Goal: Information Seeking & Learning: Learn about a topic

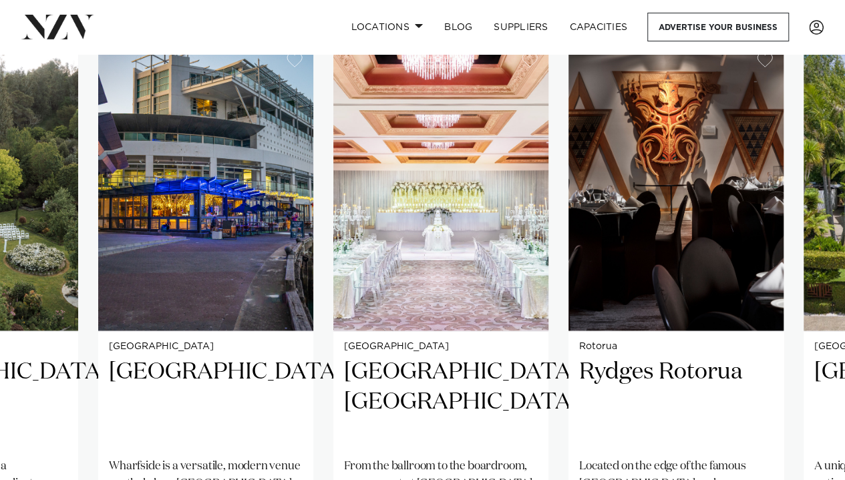
scroll to position [910, 0]
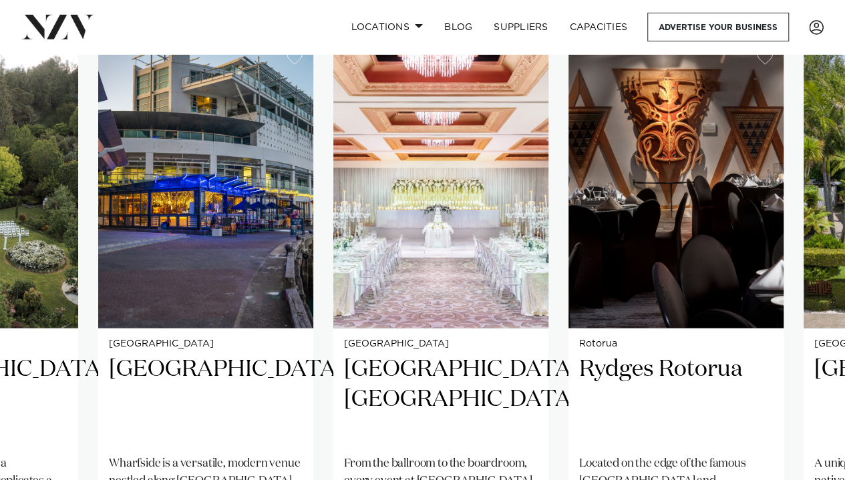
click at [685, 218] on img "4 / 38" at bounding box center [675, 183] width 215 height 289
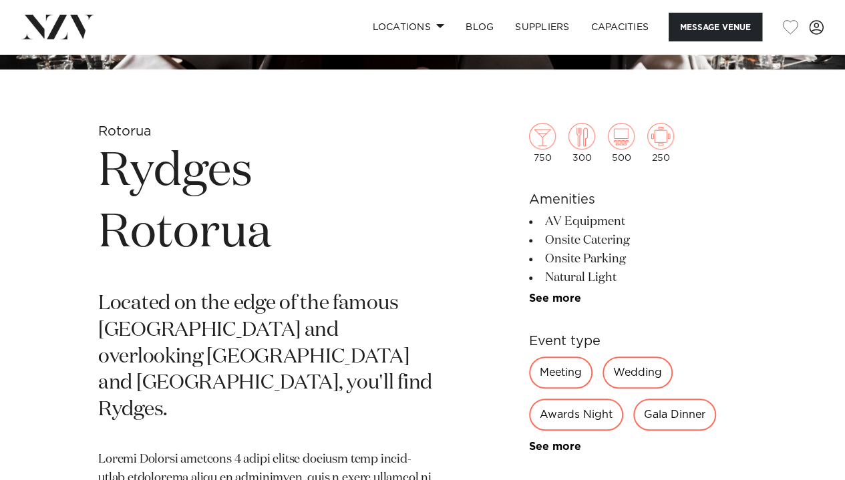
scroll to position [391, 0]
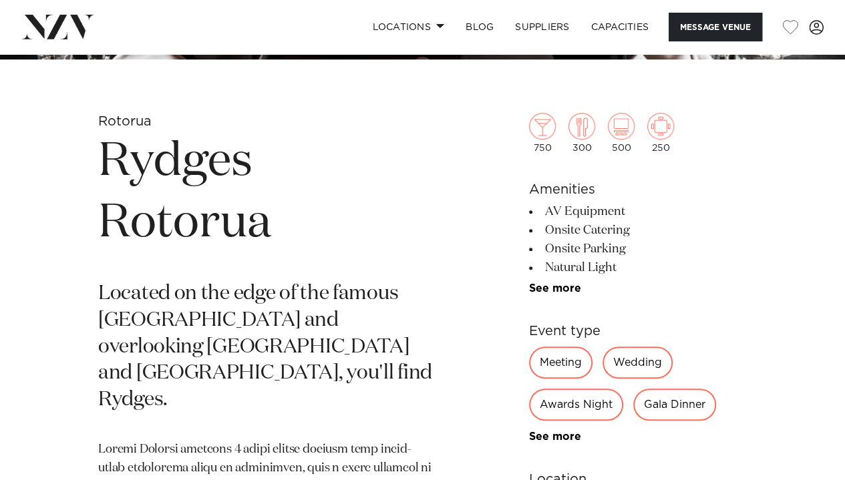
click at [649, 366] on div "Wedding" at bounding box center [638, 363] width 70 height 32
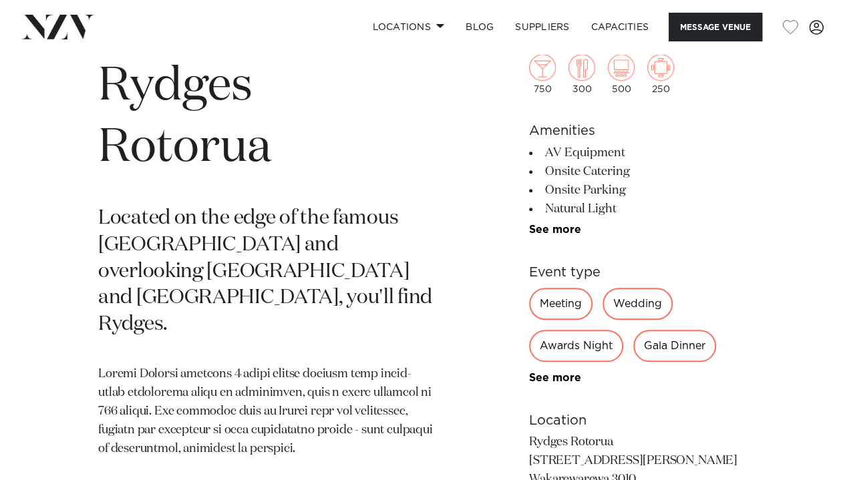
scroll to position [466, 0]
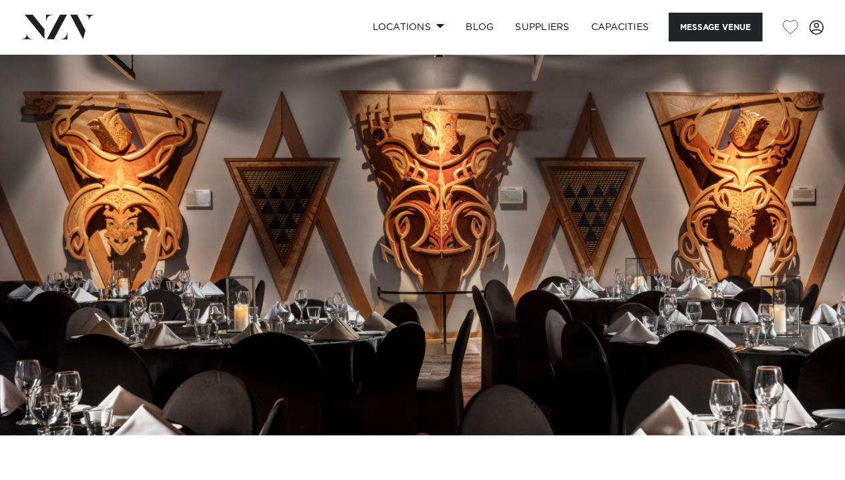
scroll to position [12, 0]
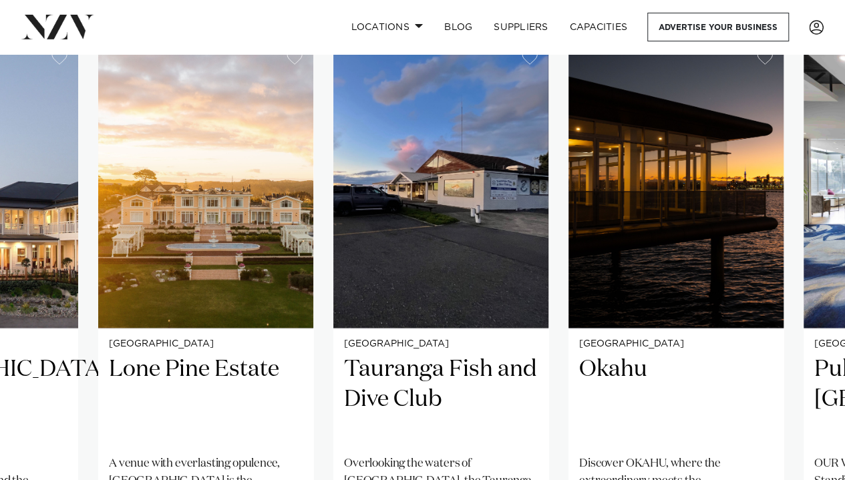
click at [516, 227] on img "9 / 38" at bounding box center [440, 183] width 215 height 289
